Goal: Information Seeking & Learning: Learn about a topic

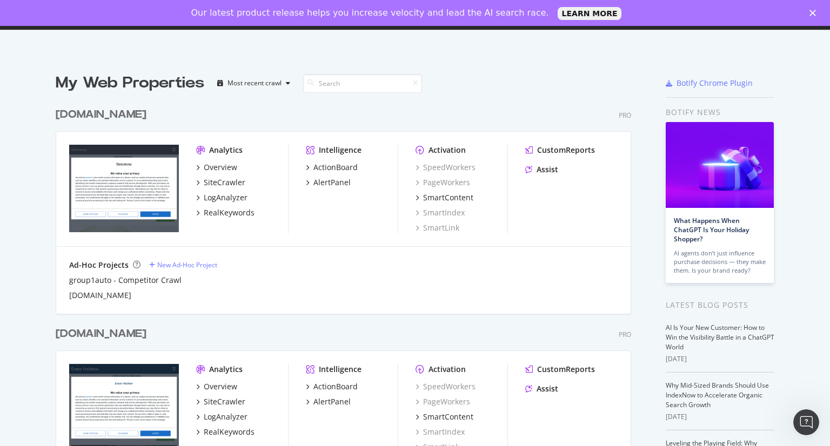
click at [634, 99] on div "[DOMAIN_NAME] Pro Analytics Overview SiteCrawler LogAnalyzer RealKeywords Intel…" at bounding box center [348, 203] width 584 height 219
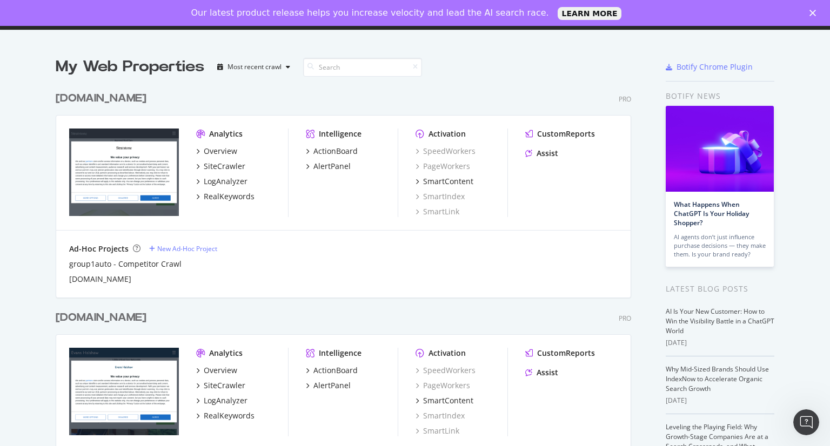
scroll to position [11, 0]
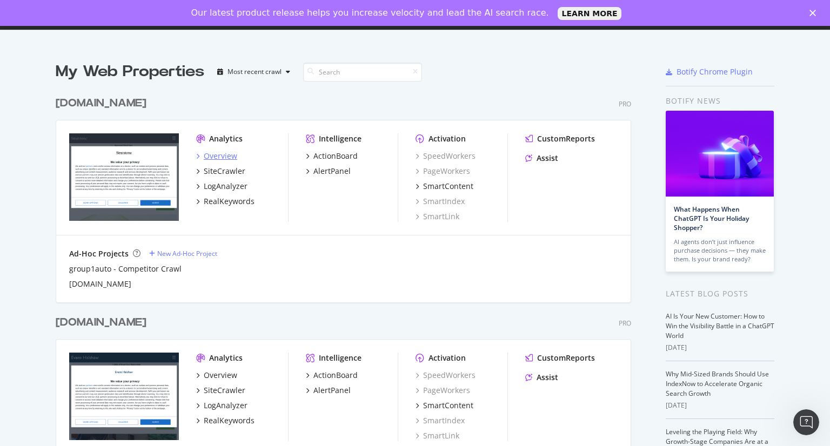
click at [215, 151] on div "Overview" at bounding box center [221, 156] width 34 height 11
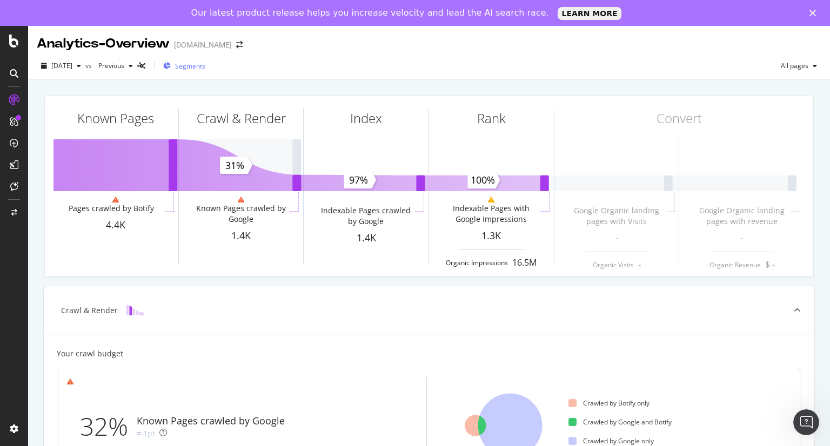
click at [205, 62] on span "Segments" at bounding box center [190, 66] width 30 height 9
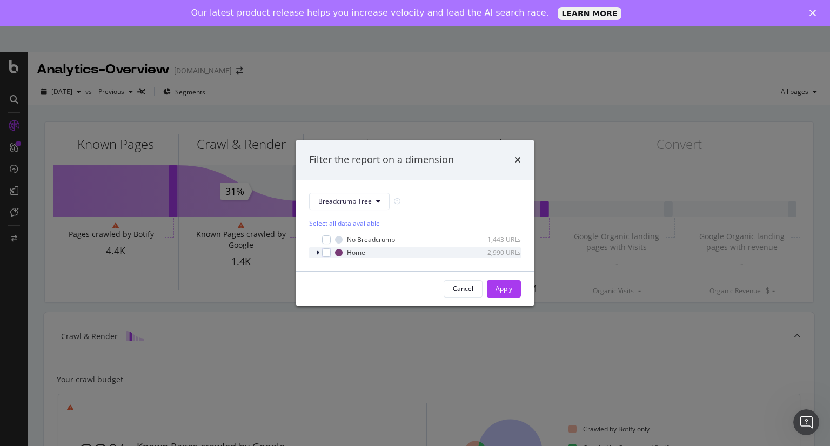
click at [317, 253] on icon "modal" at bounding box center [317, 253] width 3 height 6
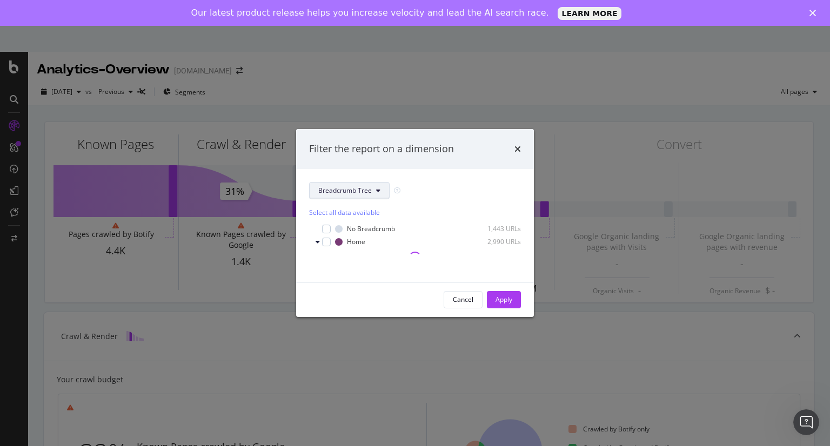
click at [374, 190] on button "Breadcrumb Tree" at bounding box center [349, 190] width 81 height 17
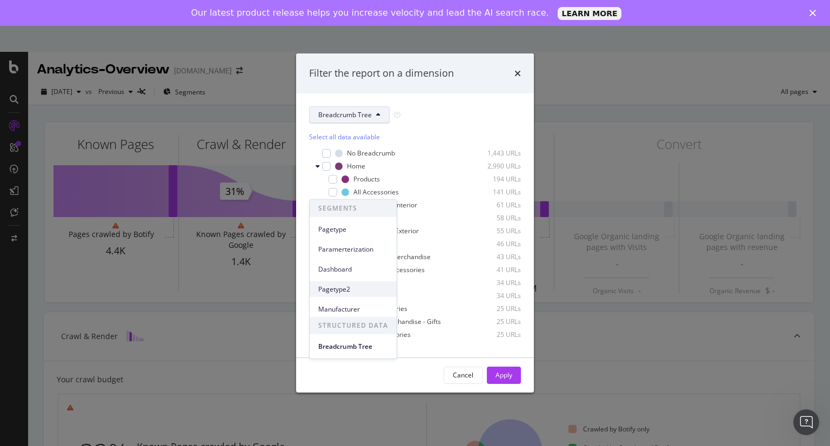
click at [357, 286] on span "Pagetype2" at bounding box center [353, 289] width 70 height 10
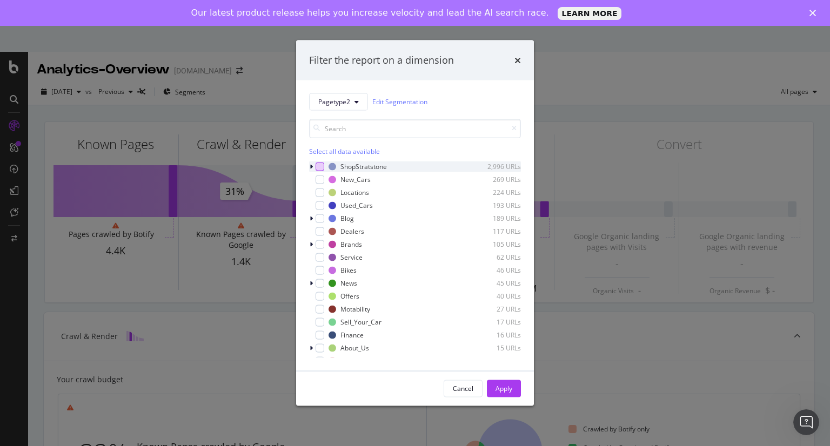
click at [320, 167] on div "modal" at bounding box center [320, 166] width 9 height 9
click at [509, 383] on div "Apply" at bounding box center [504, 389] width 17 height 16
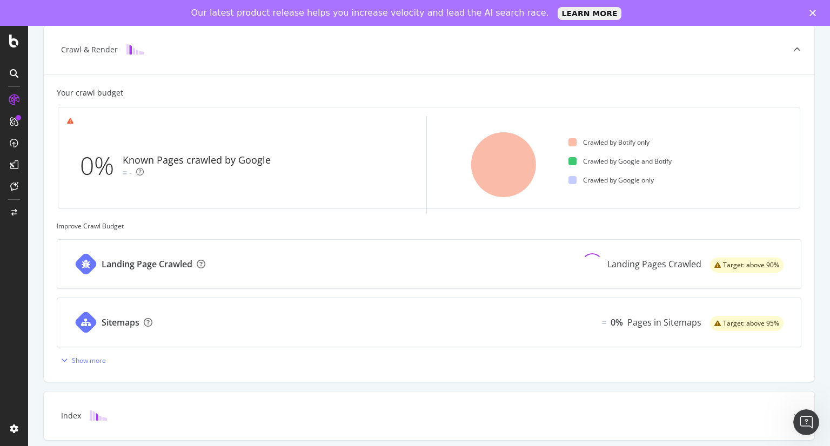
scroll to position [334, 0]
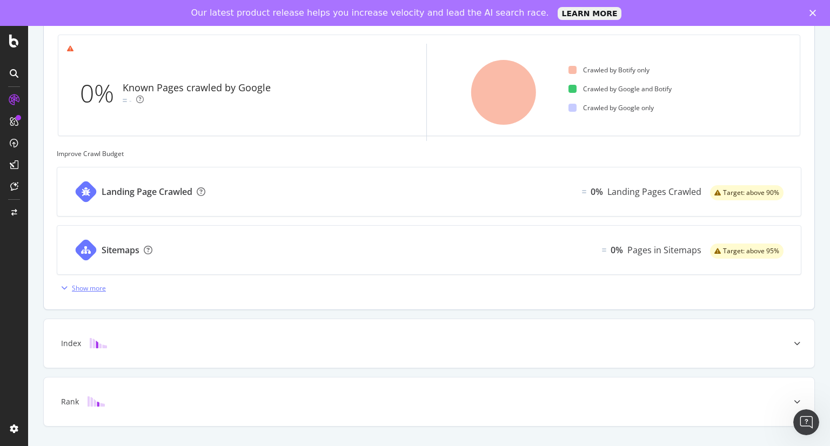
click at [94, 290] on div "Show more" at bounding box center [89, 288] width 34 height 9
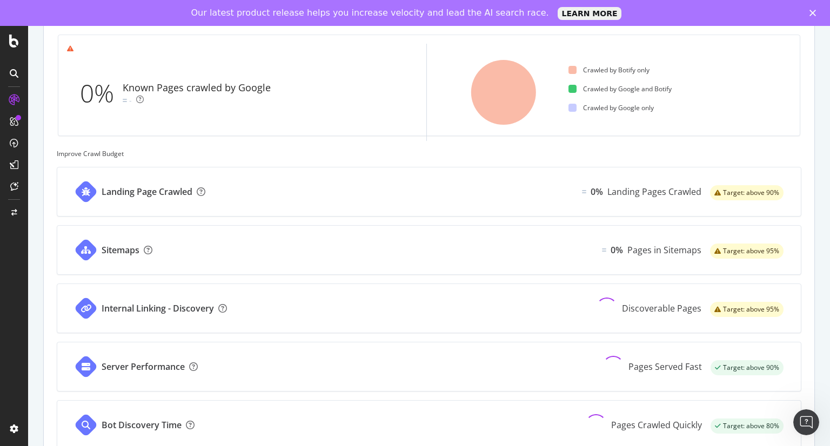
scroll to position [529, 0]
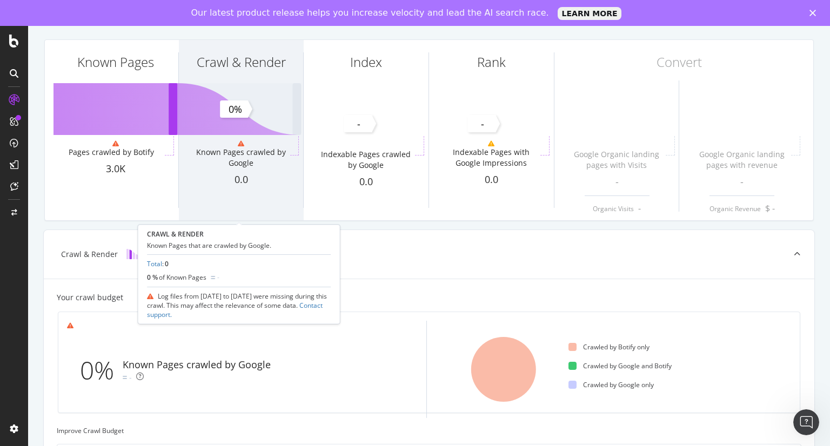
click at [221, 132] on div "Crawl & [PERSON_NAME] Known Pages crawled by Google 0.0" at bounding box center [241, 130] width 125 height 181
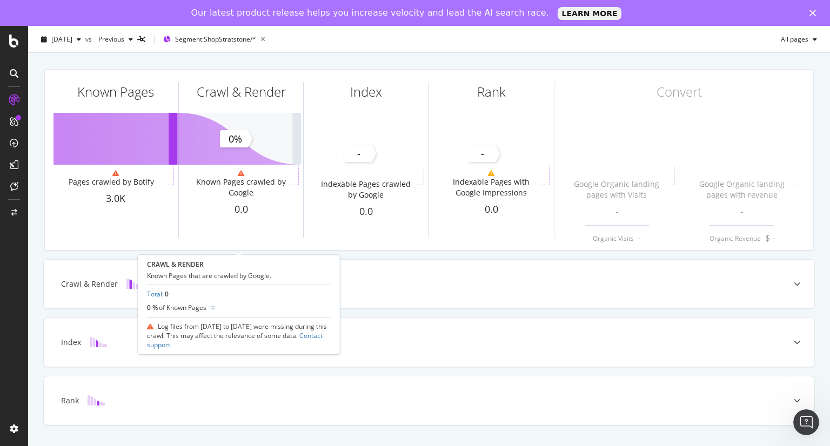
scroll to position [26, 0]
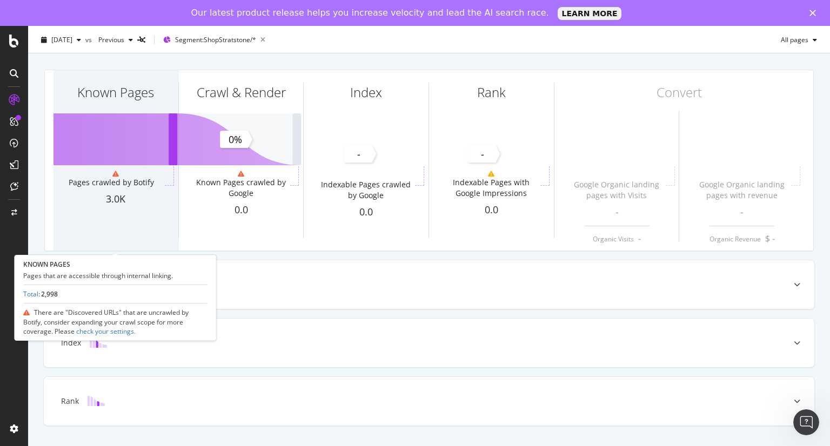
click at [130, 145] on div "Known Pages" at bounding box center [116, 111] width 125 height 83
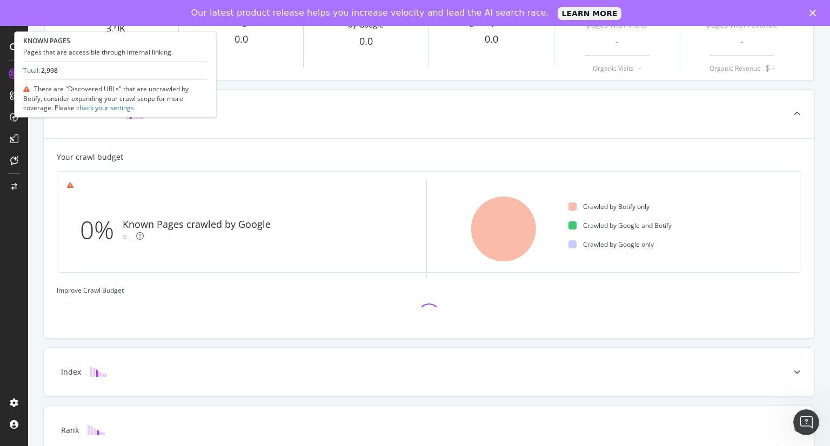
scroll to position [226, 0]
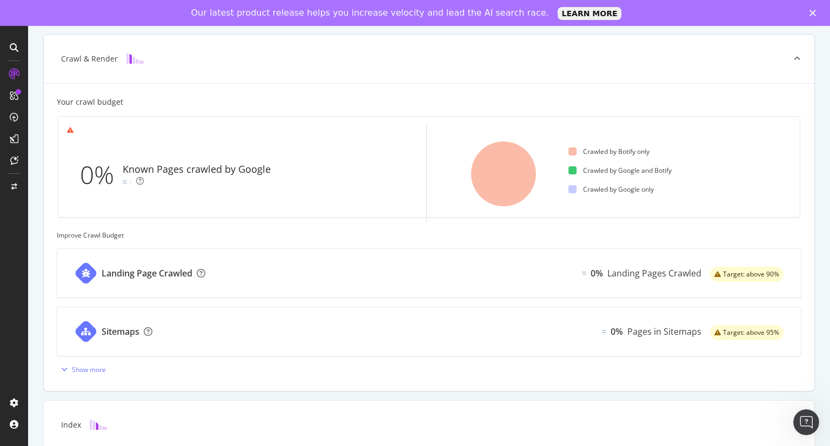
click at [278, 284] on div "Landing Page Crawled 0% Landing Pages Crawled Target: above 90%" at bounding box center [429, 273] width 744 height 49
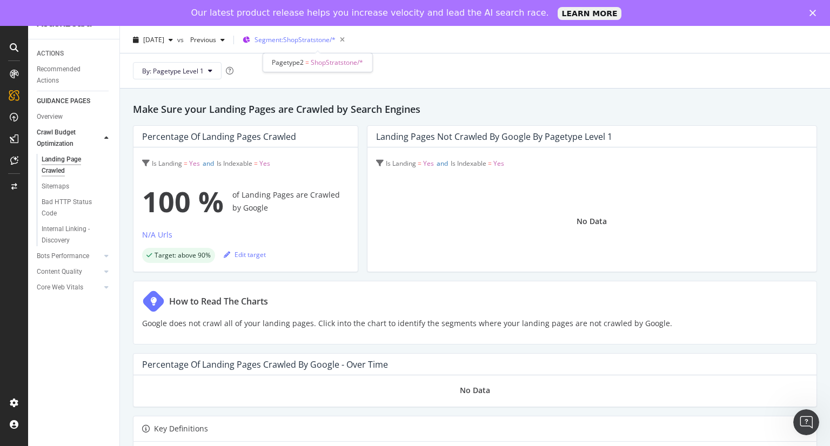
click at [324, 43] on span "Segment: ShopStratstone/*" at bounding box center [295, 39] width 81 height 9
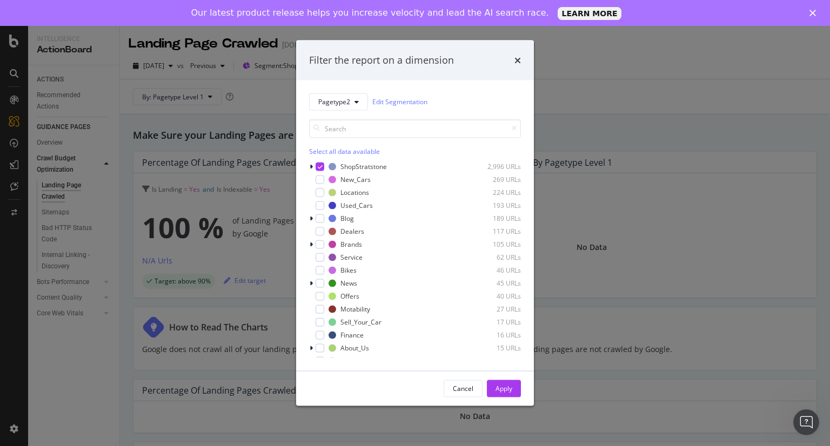
click at [308, 165] on div "Pagetype2 Edit Segmentation Select all data available ShopStratstone 2,996 URLs…" at bounding box center [415, 225] width 238 height 291
click at [312, 166] on icon "modal" at bounding box center [311, 166] width 3 height 6
click at [357, 102] on icon "modal" at bounding box center [357, 101] width 4 height 6
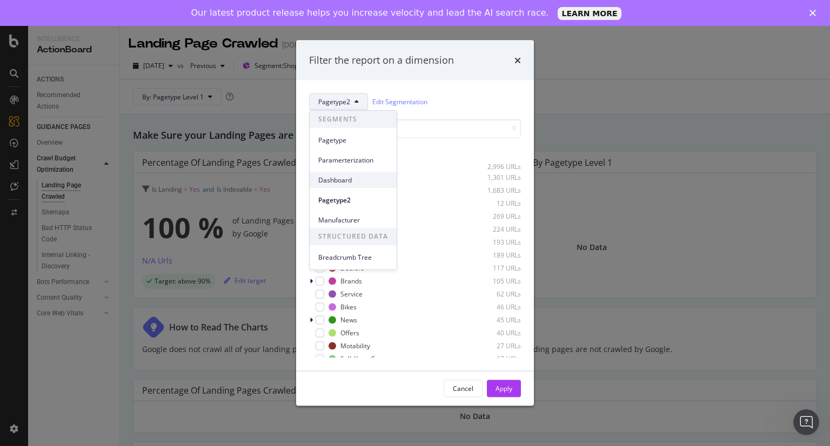
click at [357, 181] on span "Dashboard" at bounding box center [353, 181] width 70 height 10
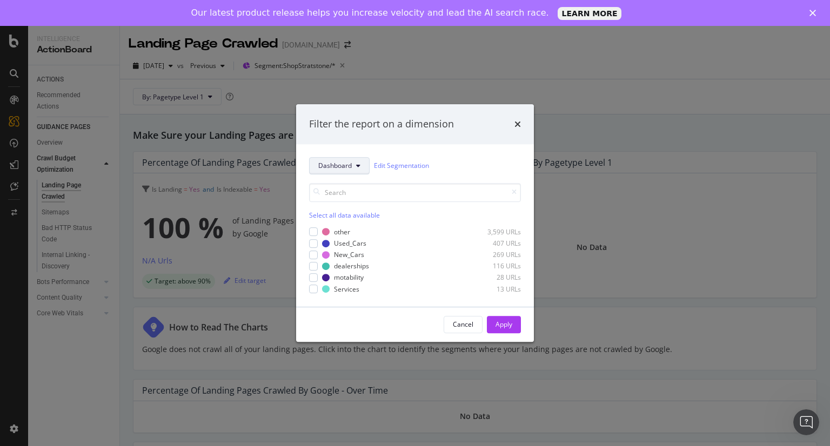
click at [346, 172] on button "Dashboard" at bounding box center [339, 165] width 61 height 17
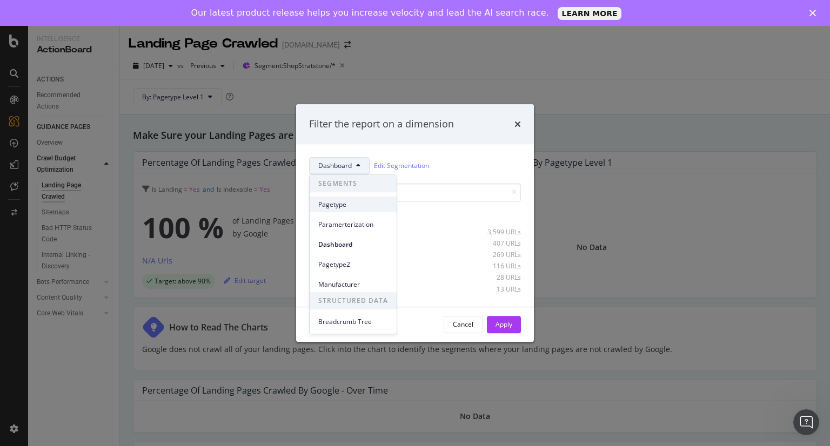
click at [342, 205] on span "Pagetype" at bounding box center [353, 205] width 70 height 10
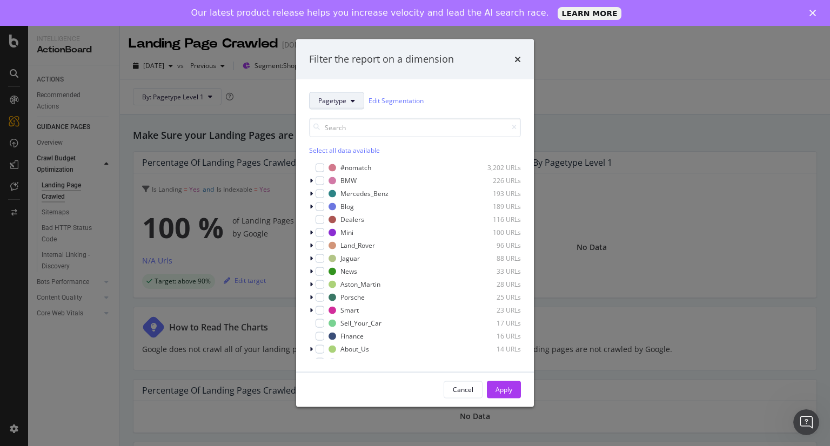
click at [335, 99] on span "Pagetype" at bounding box center [332, 100] width 28 height 9
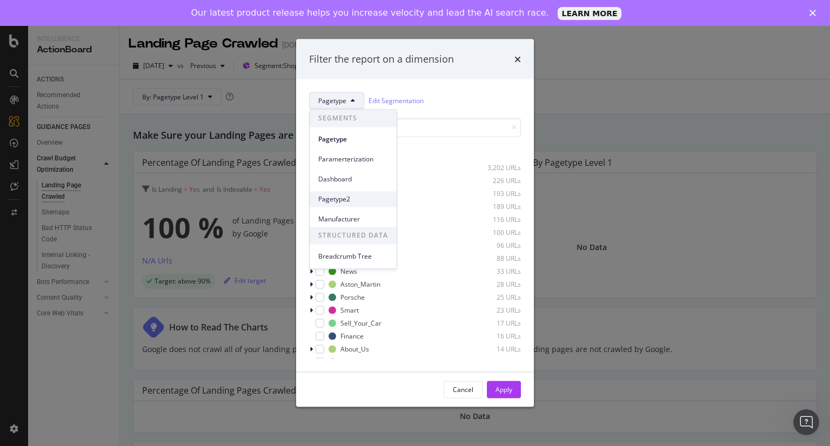
click at [361, 201] on span "Pagetype2" at bounding box center [353, 200] width 70 height 10
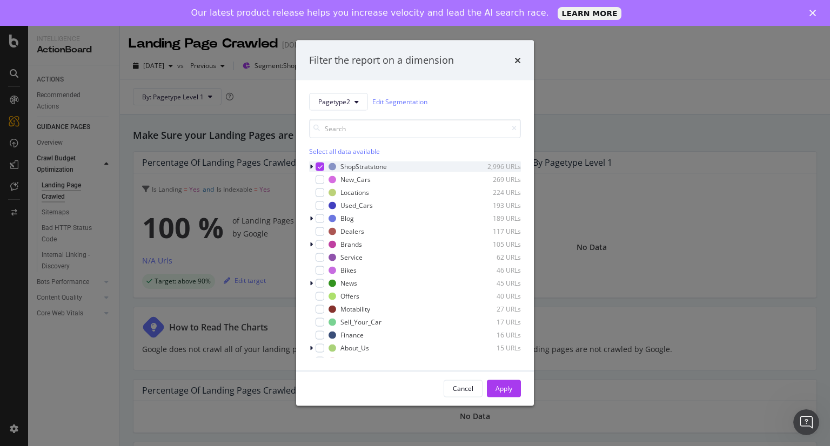
click at [312, 165] on icon "modal" at bounding box center [311, 166] width 3 height 6
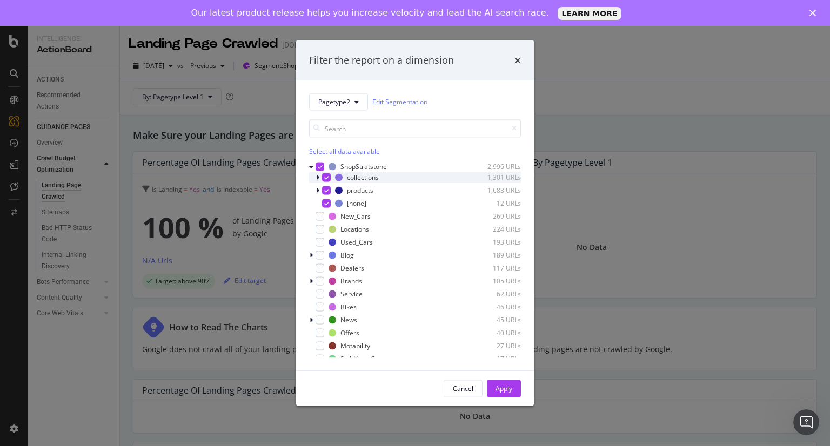
click at [317, 176] on icon "modal" at bounding box center [317, 177] width 3 height 6
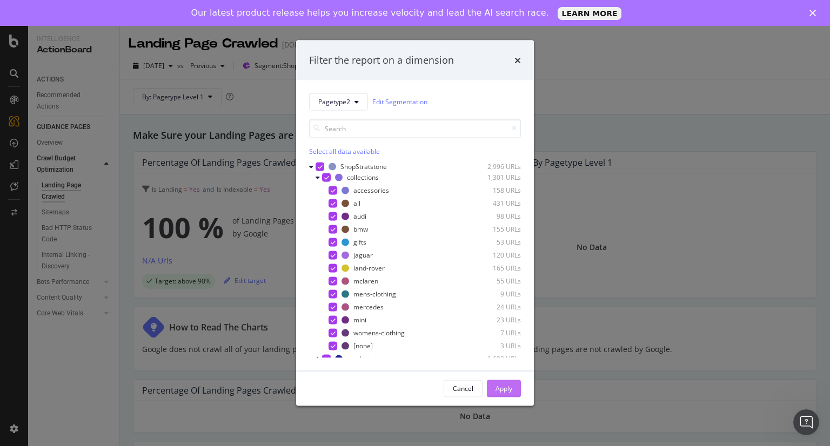
click at [507, 382] on div "Apply" at bounding box center [504, 389] width 17 height 16
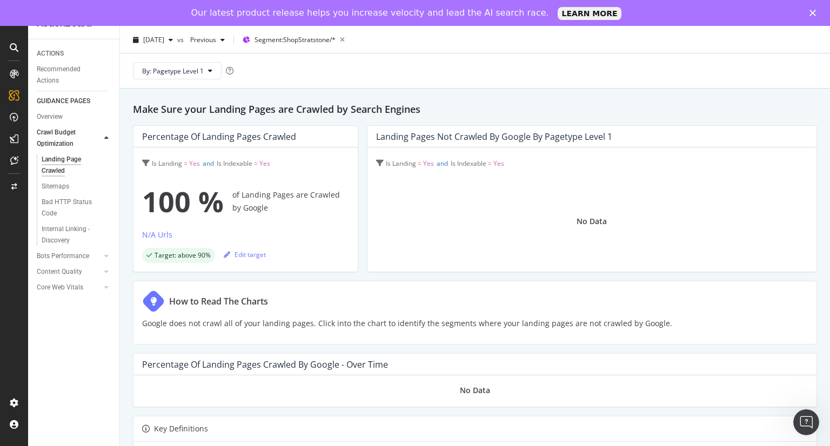
click at [52, 54] on div "ACTIONS" at bounding box center [50, 53] width 27 height 11
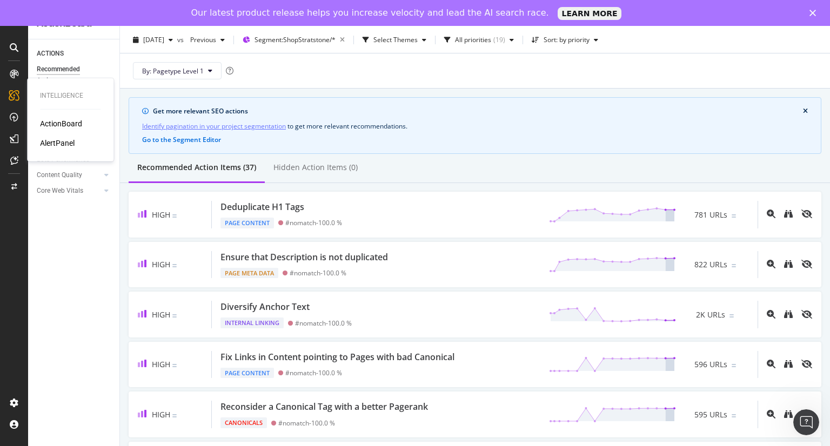
click at [61, 94] on div "Intelligence" at bounding box center [70, 95] width 61 height 9
click at [62, 103] on div "Overview" at bounding box center [55, 102] width 31 height 11
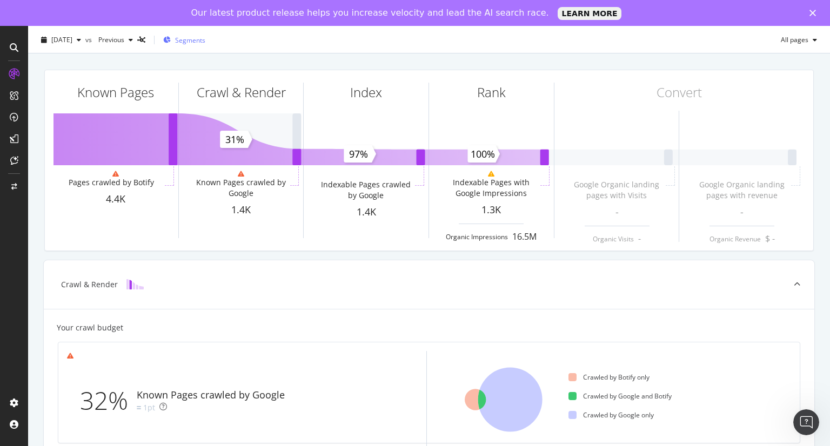
click at [205, 42] on span "Segments" at bounding box center [190, 40] width 30 height 9
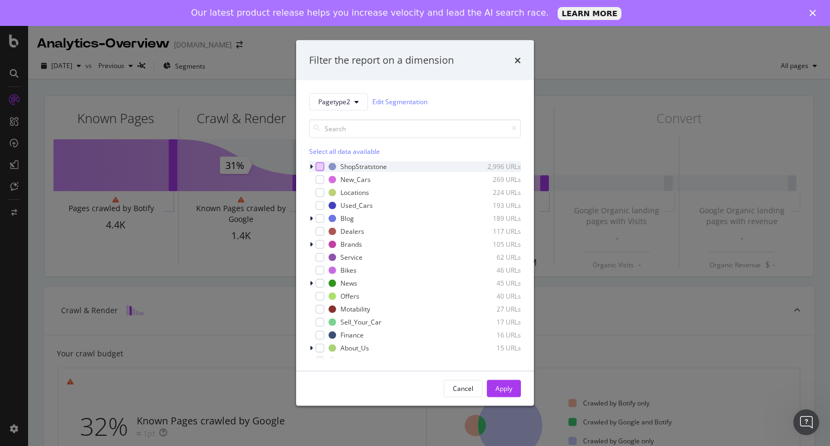
click at [321, 164] on div "modal" at bounding box center [320, 166] width 9 height 9
click at [500, 385] on div "Apply" at bounding box center [504, 388] width 17 height 9
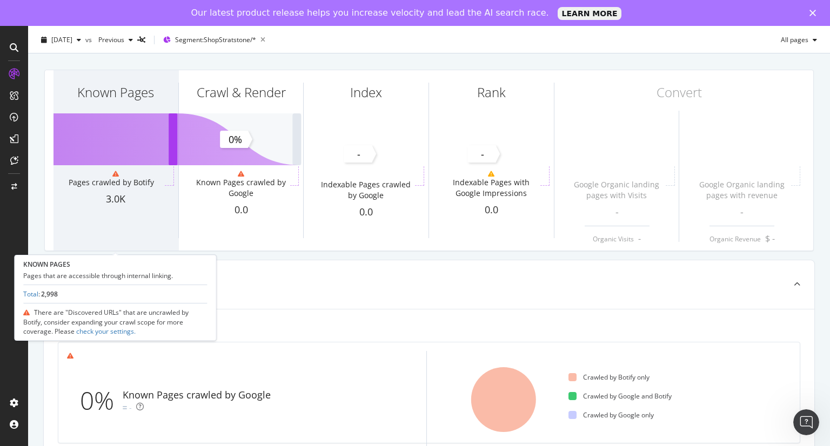
click at [117, 188] on div "Pages crawled by Botify" at bounding box center [116, 182] width 94 height 22
click at [129, 119] on div "Known Pages" at bounding box center [116, 111] width 125 height 83
click at [130, 145] on div "Known Pages" at bounding box center [116, 111] width 125 height 83
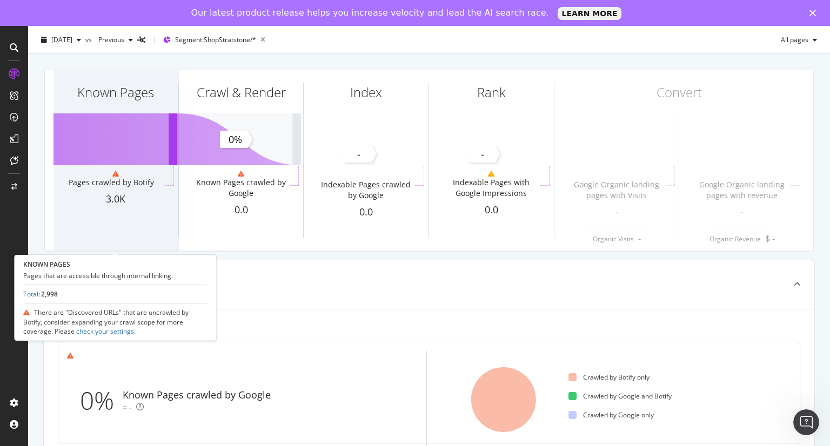
click at [117, 184] on div "Pages crawled by Botify" at bounding box center [111, 182] width 85 height 11
click at [115, 175] on icon at bounding box center [115, 174] width 6 height 6
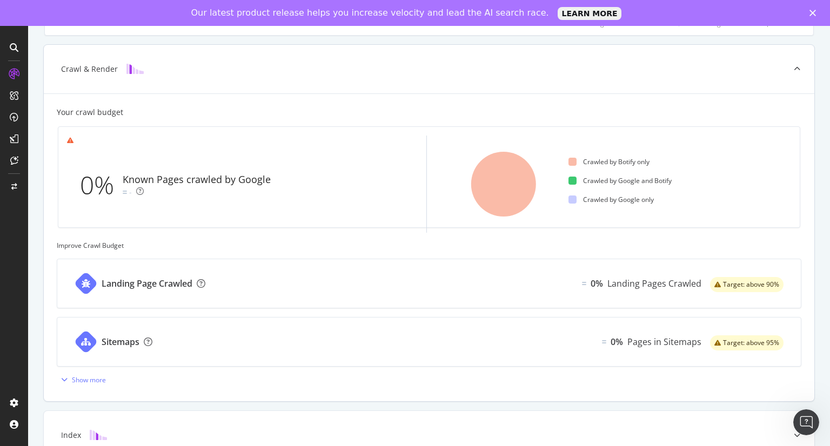
scroll to position [334, 0]
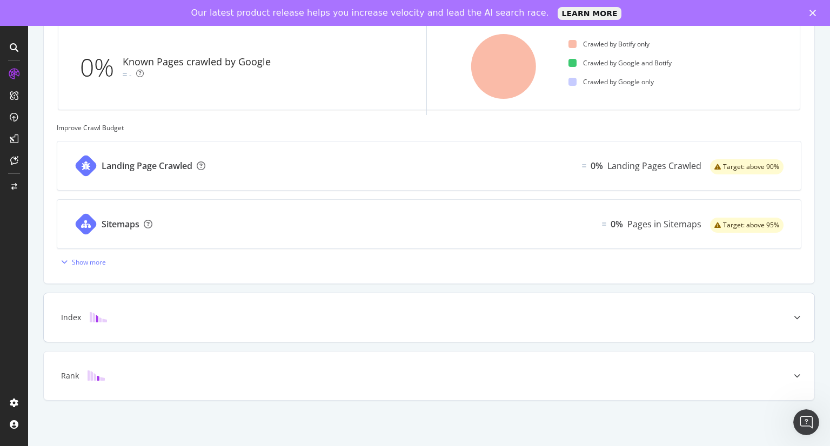
click at [108, 319] on div at bounding box center [98, 317] width 35 height 11
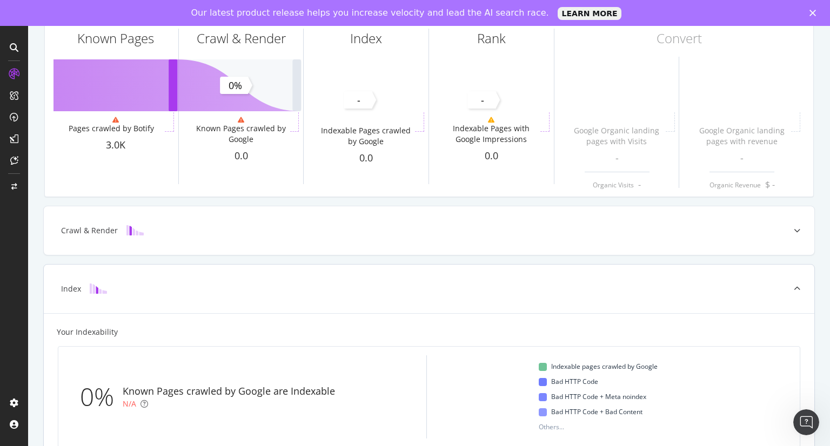
scroll to position [0, 0]
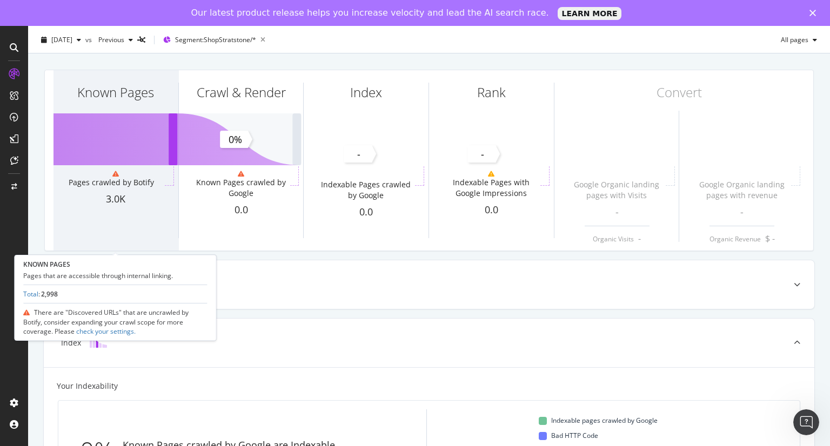
click at [123, 156] on div "Known Pages Pages crawled by Botify 3.0K" at bounding box center [116, 160] width 125 height 181
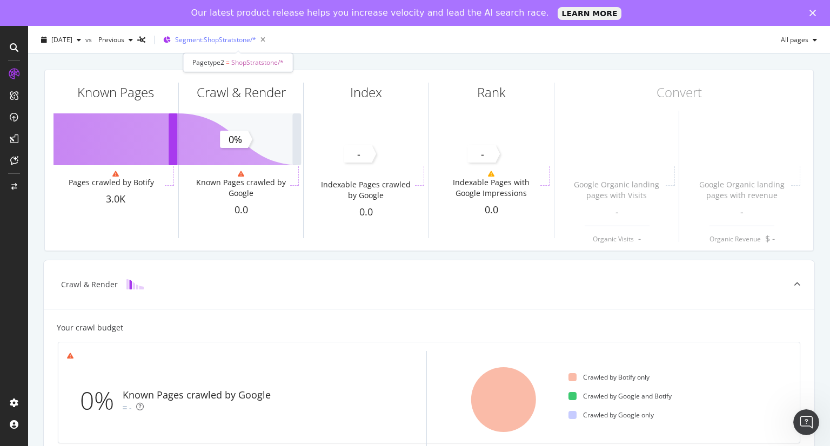
click at [254, 42] on span "Segment: ShopStratstone/*" at bounding box center [215, 39] width 81 height 9
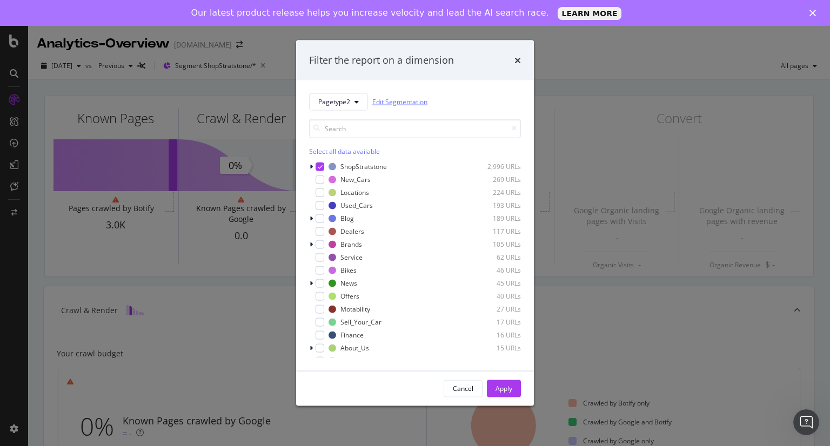
click at [380, 103] on link "Edit Segmentation" at bounding box center [399, 101] width 55 height 11
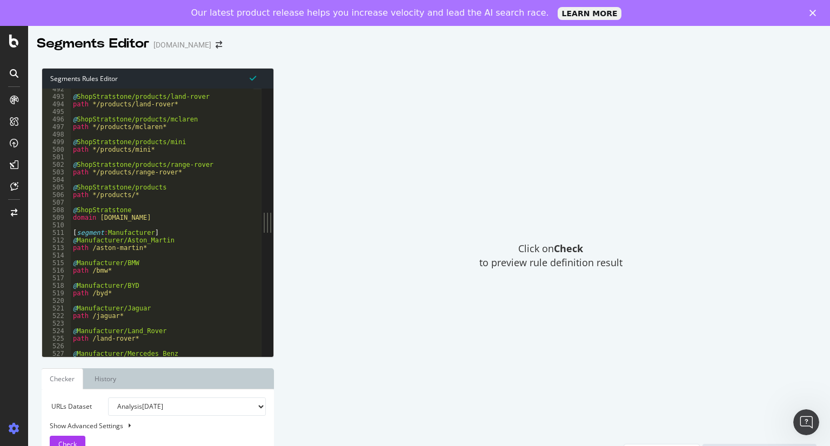
scroll to position [3719, 0]
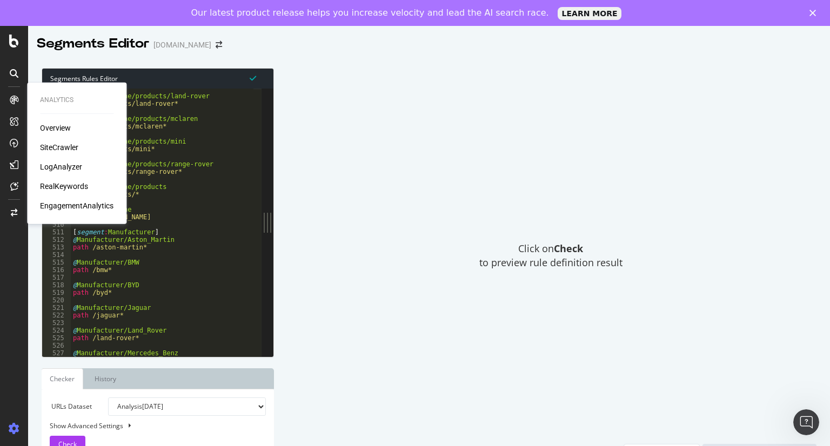
click at [67, 154] on div "Overview SiteCrawler LogAnalyzer RealKeywords EngagementAnalytics" at bounding box center [77, 167] width 74 height 89
click at [68, 145] on div "SiteCrawler" at bounding box center [59, 147] width 38 height 11
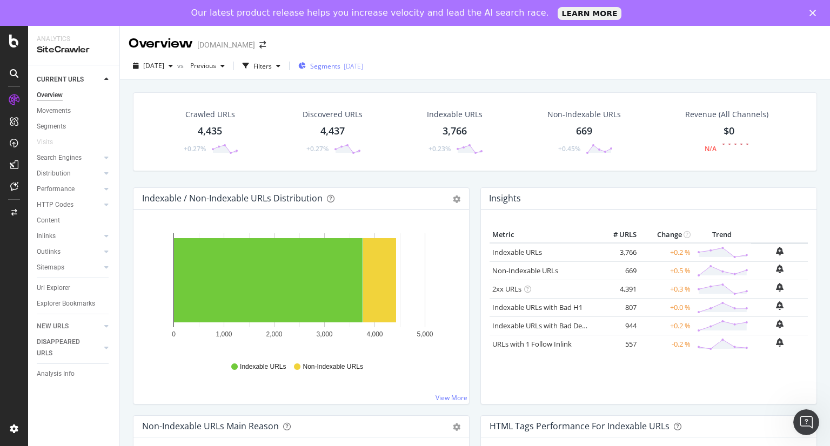
click at [330, 72] on div "Segments 2025-07-15" at bounding box center [330, 66] width 65 height 16
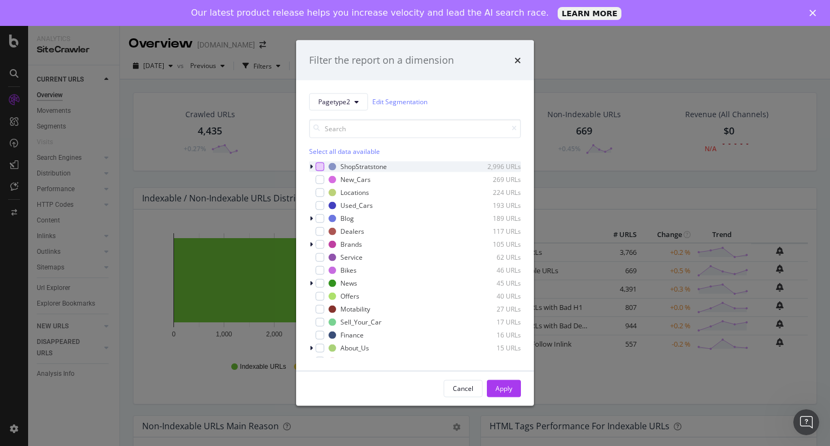
click at [320, 163] on div "modal" at bounding box center [320, 166] width 9 height 9
click at [508, 388] on div "Apply" at bounding box center [504, 388] width 17 height 9
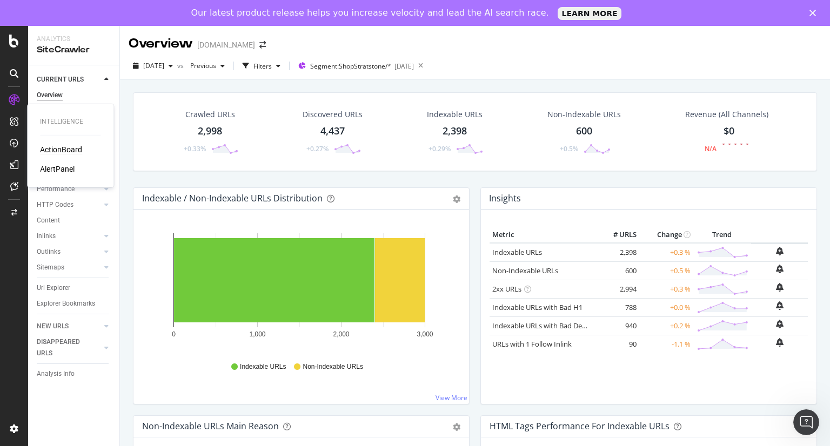
click at [57, 146] on div "ActionBoard" at bounding box center [61, 149] width 42 height 11
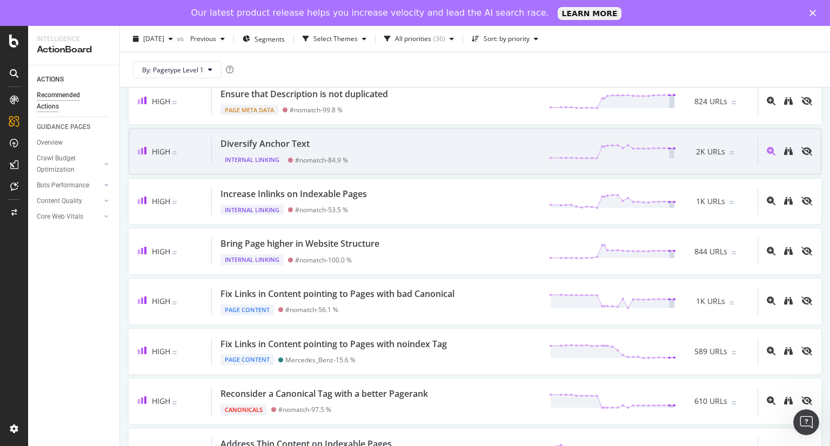
scroll to position [190, 0]
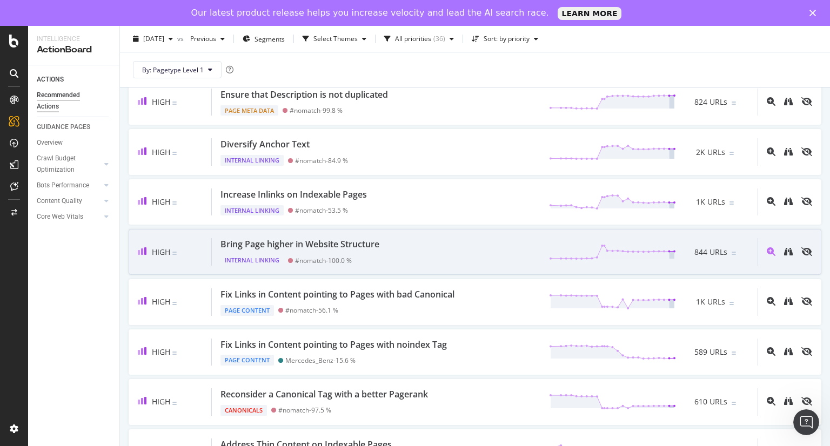
click at [437, 234] on div "High Bring Page higher in Website Structure Internal Linking #nomatch - 100.0 %…" at bounding box center [475, 252] width 693 height 46
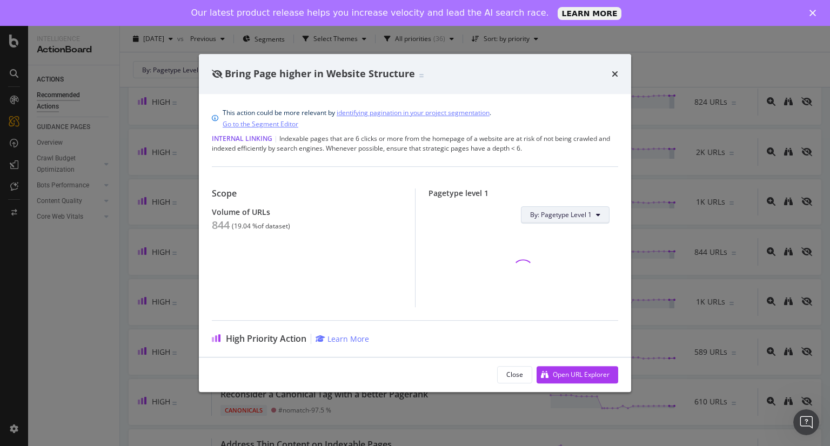
click at [583, 215] on span "By: Pagetype Level 1" at bounding box center [561, 214] width 62 height 9
click at [548, 176] on div "Scope Volume of URLs 844 ( 19.04 % of dataset ) Pagetype level 1 By: Pagetype L…" at bounding box center [415, 236] width 406 height 141
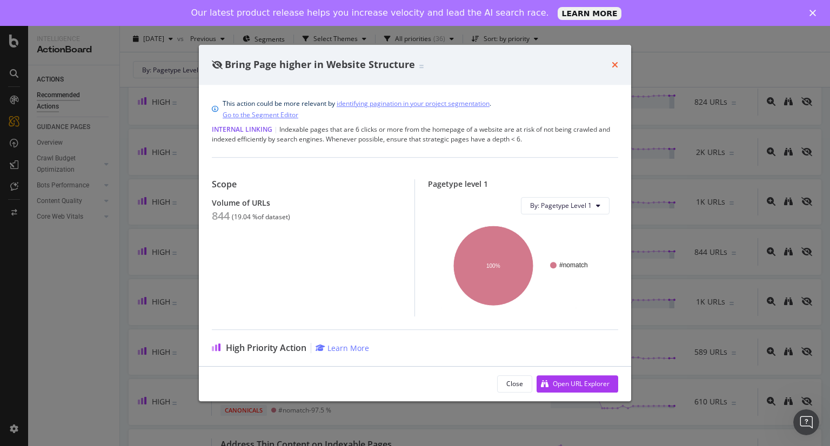
click at [615, 65] on icon "times" at bounding box center [615, 65] width 6 height 9
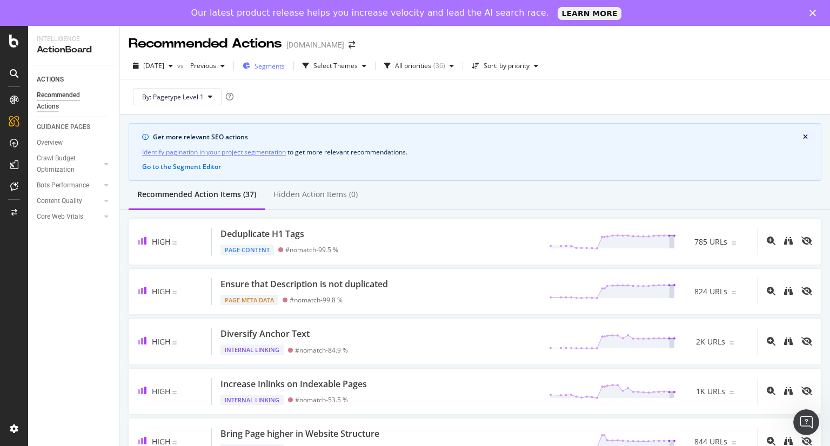
click at [285, 69] on span "Segments" at bounding box center [270, 66] width 30 height 9
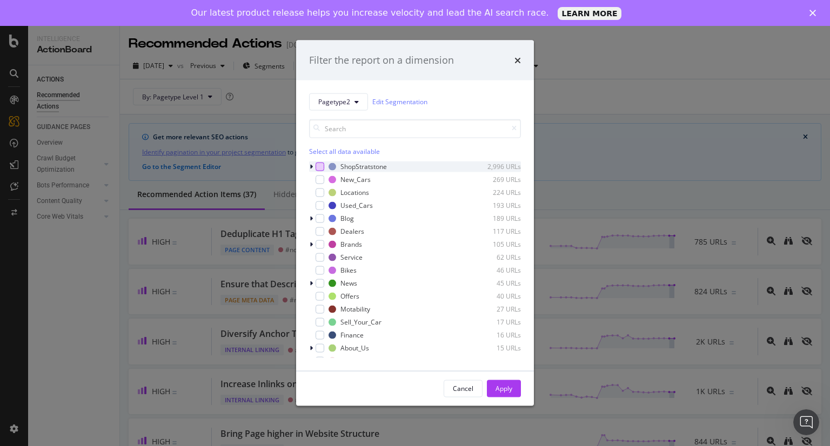
click at [319, 163] on div "modal" at bounding box center [320, 166] width 9 height 9
click at [493, 385] on button "Apply" at bounding box center [504, 388] width 34 height 17
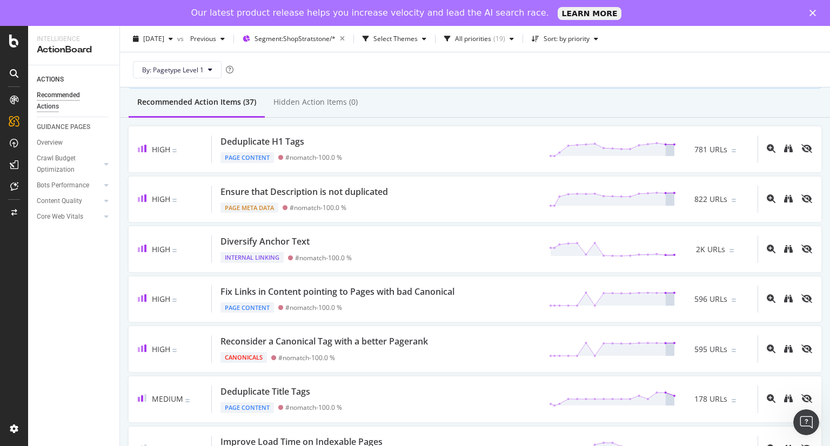
scroll to position [95, 0]
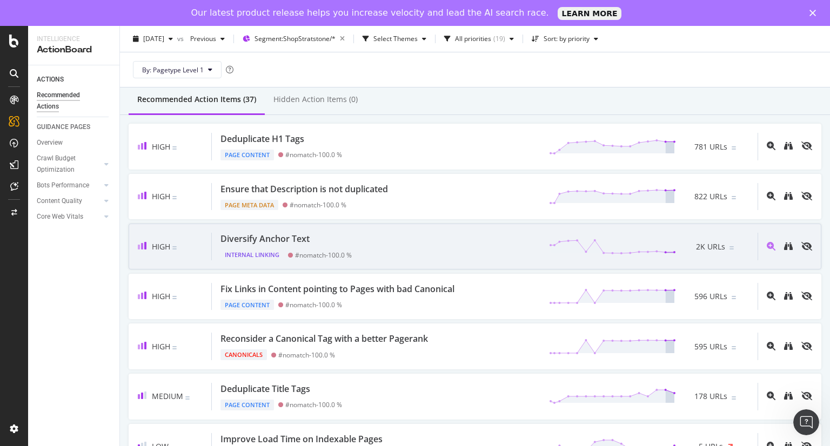
click at [401, 244] on div "Diversify Anchor Text Internal Linking #nomatch - 100.0 % 2K URLs" at bounding box center [485, 247] width 546 height 28
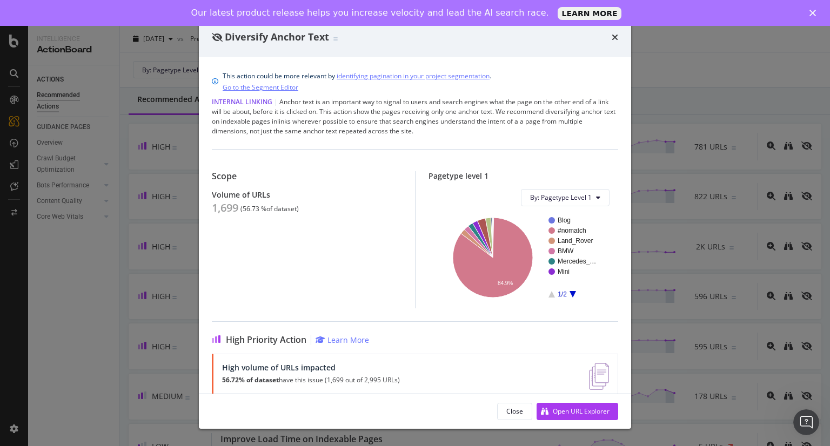
click at [611, 39] on div "Diversify Anchor Text" at bounding box center [415, 37] width 406 height 14
click at [614, 39] on icon "times" at bounding box center [615, 37] width 6 height 9
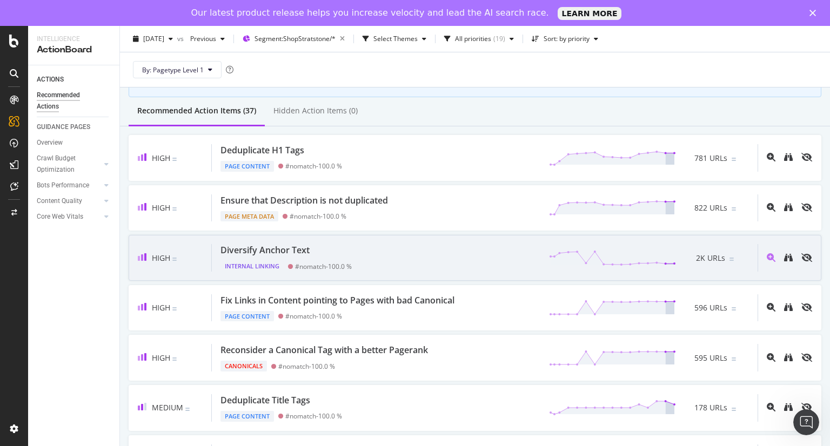
scroll to position [83, 0]
